Goal: Use online tool/utility

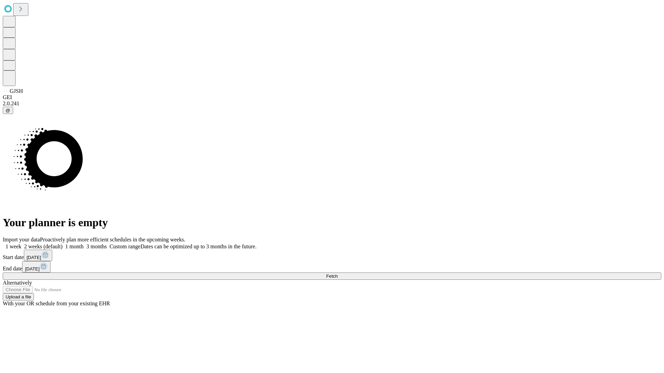
click at [337, 274] on span "Fetch" at bounding box center [331, 276] width 11 height 5
